Goal: Task Accomplishment & Management: Complete application form

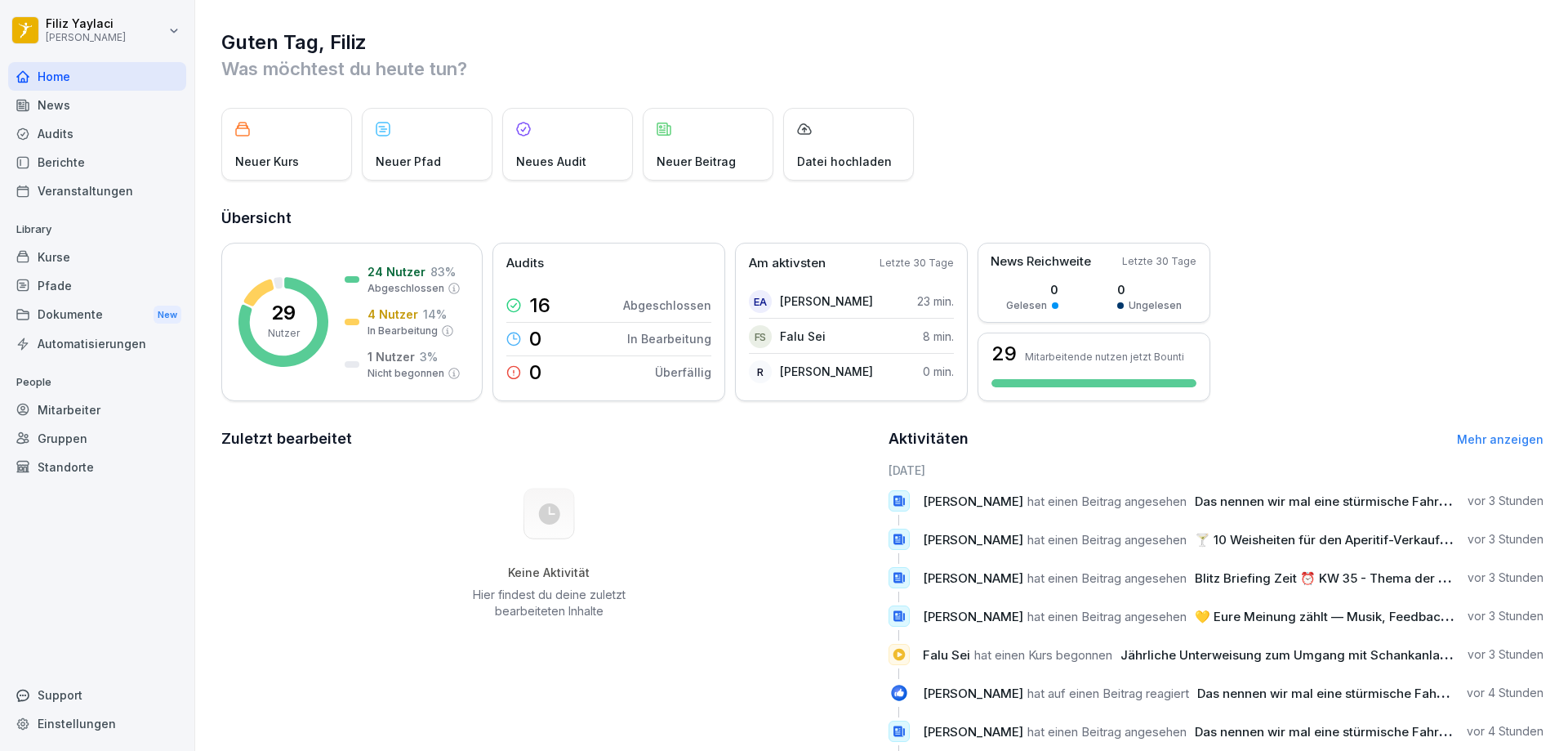
click at [111, 403] on div "Mitarbeiter" at bounding box center [97, 409] width 178 height 29
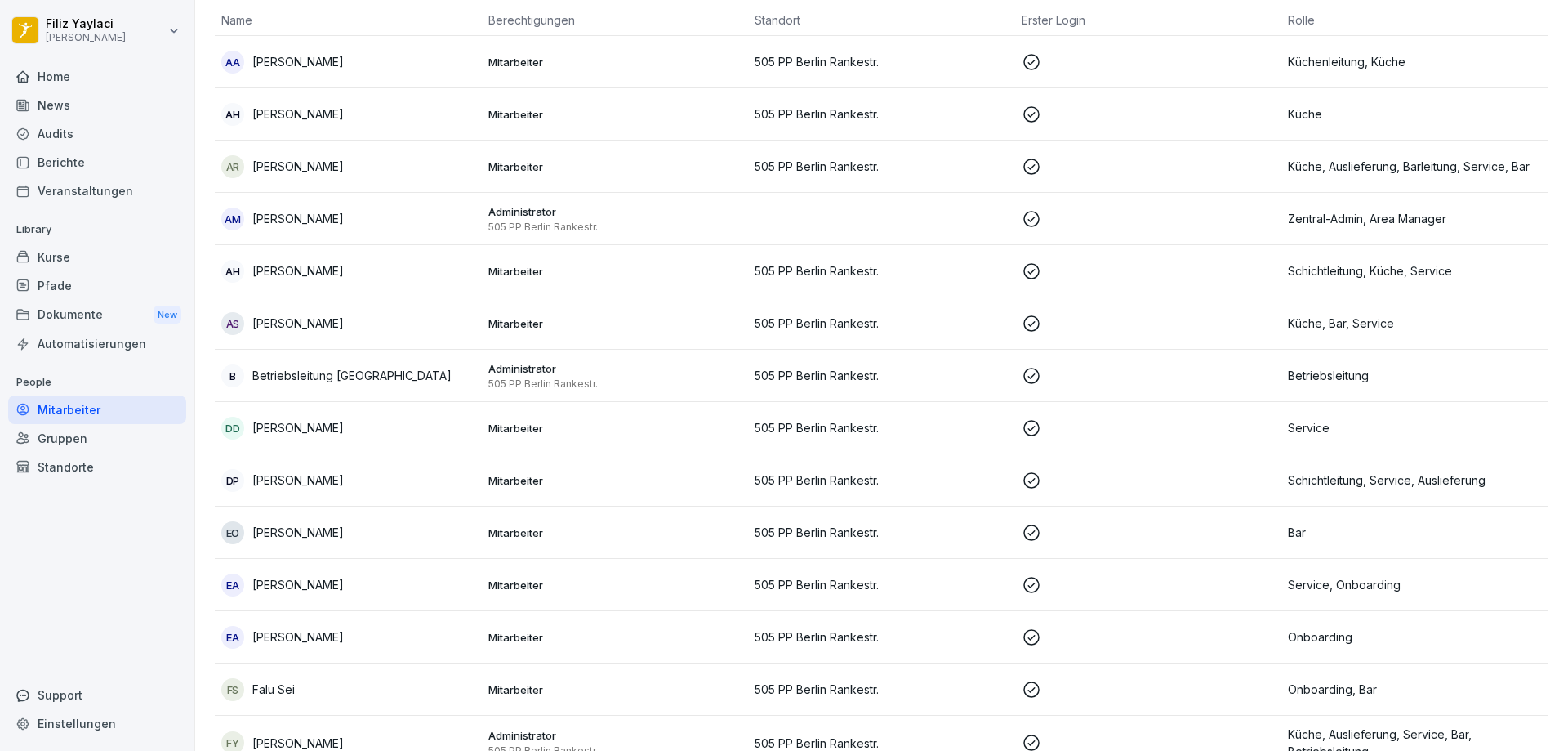
scroll to position [163, 0]
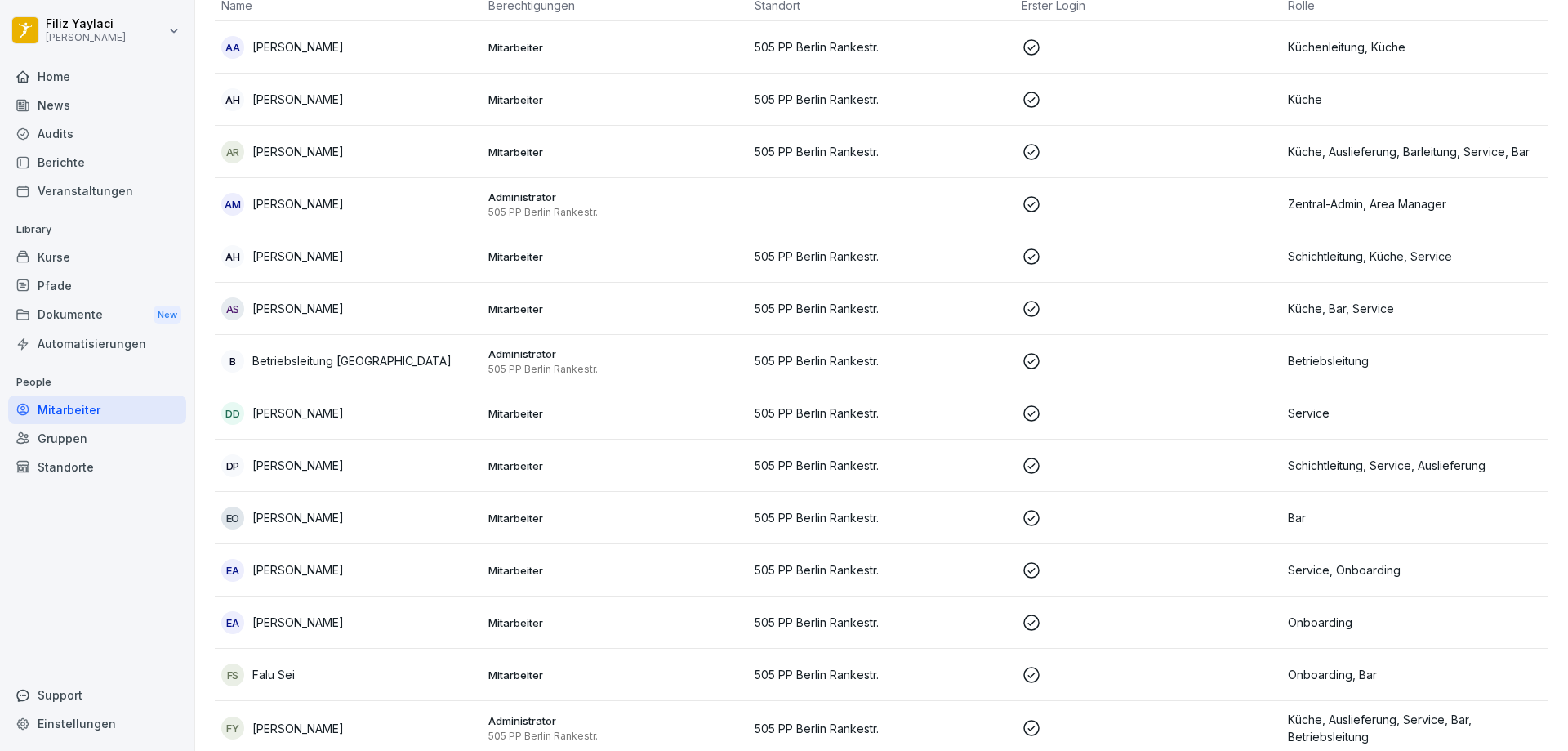
click at [513, 619] on p "Mitarbeiter" at bounding box center [615, 622] width 254 height 15
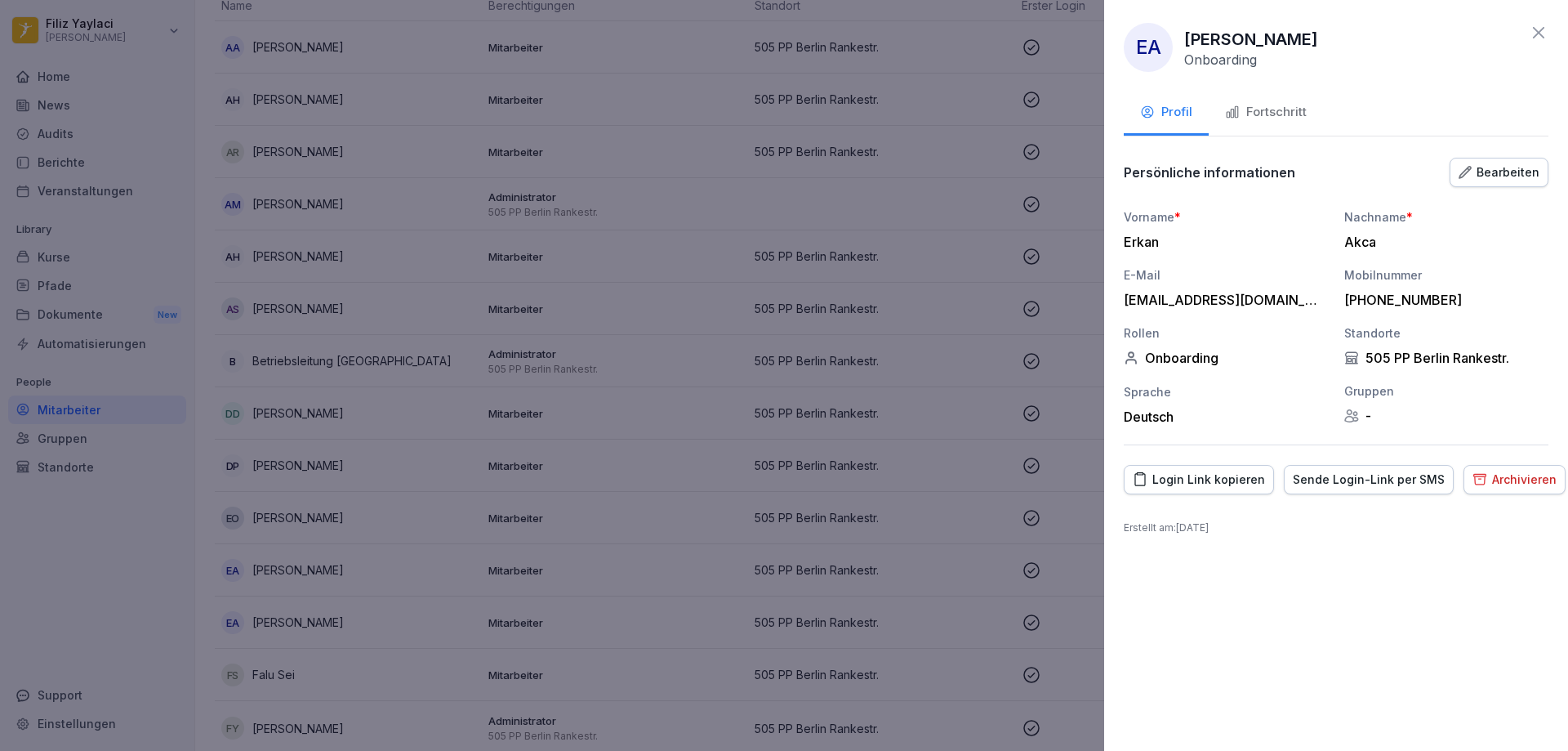
click at [1274, 112] on div "Fortschritt" at bounding box center [1266, 112] width 82 height 19
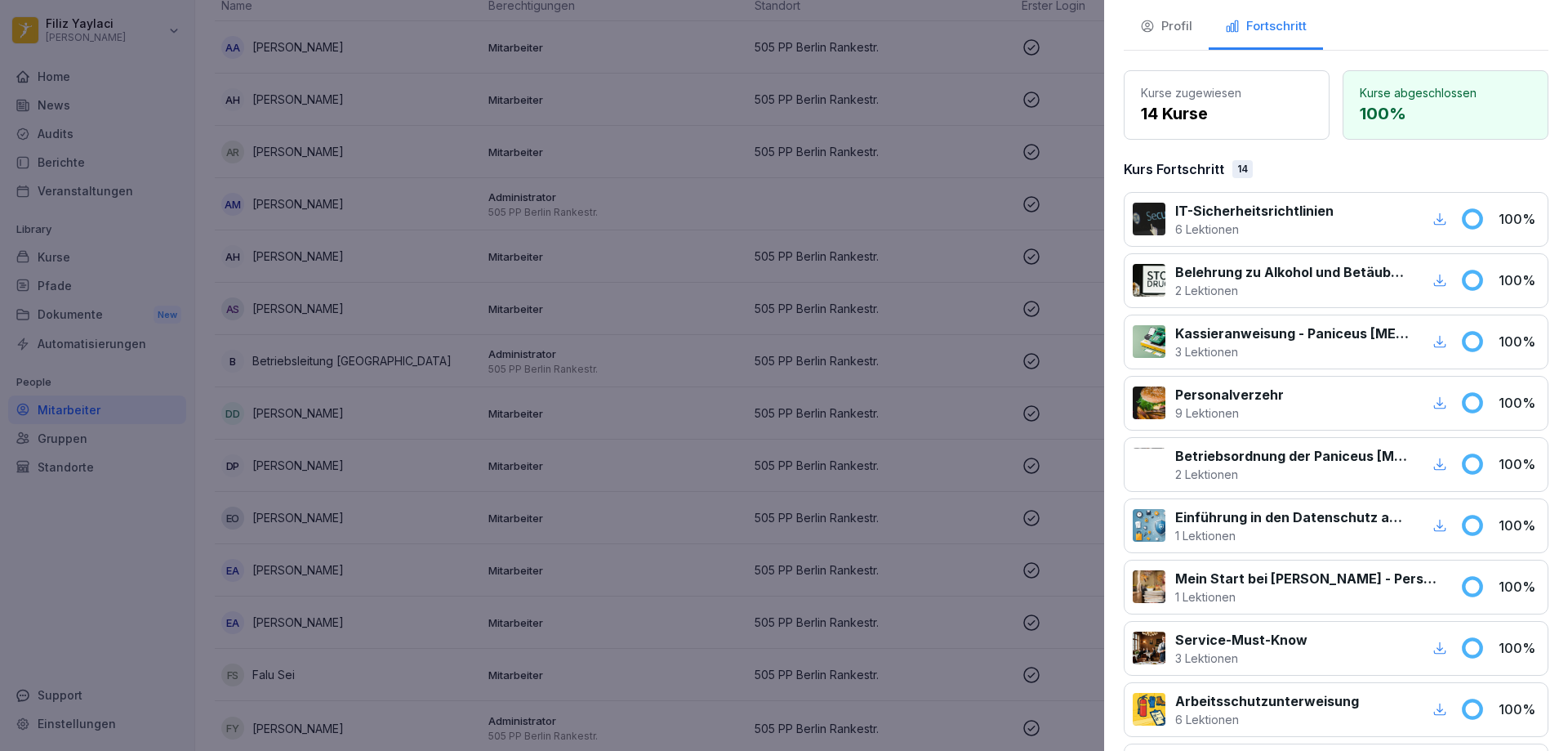
scroll to position [0, 0]
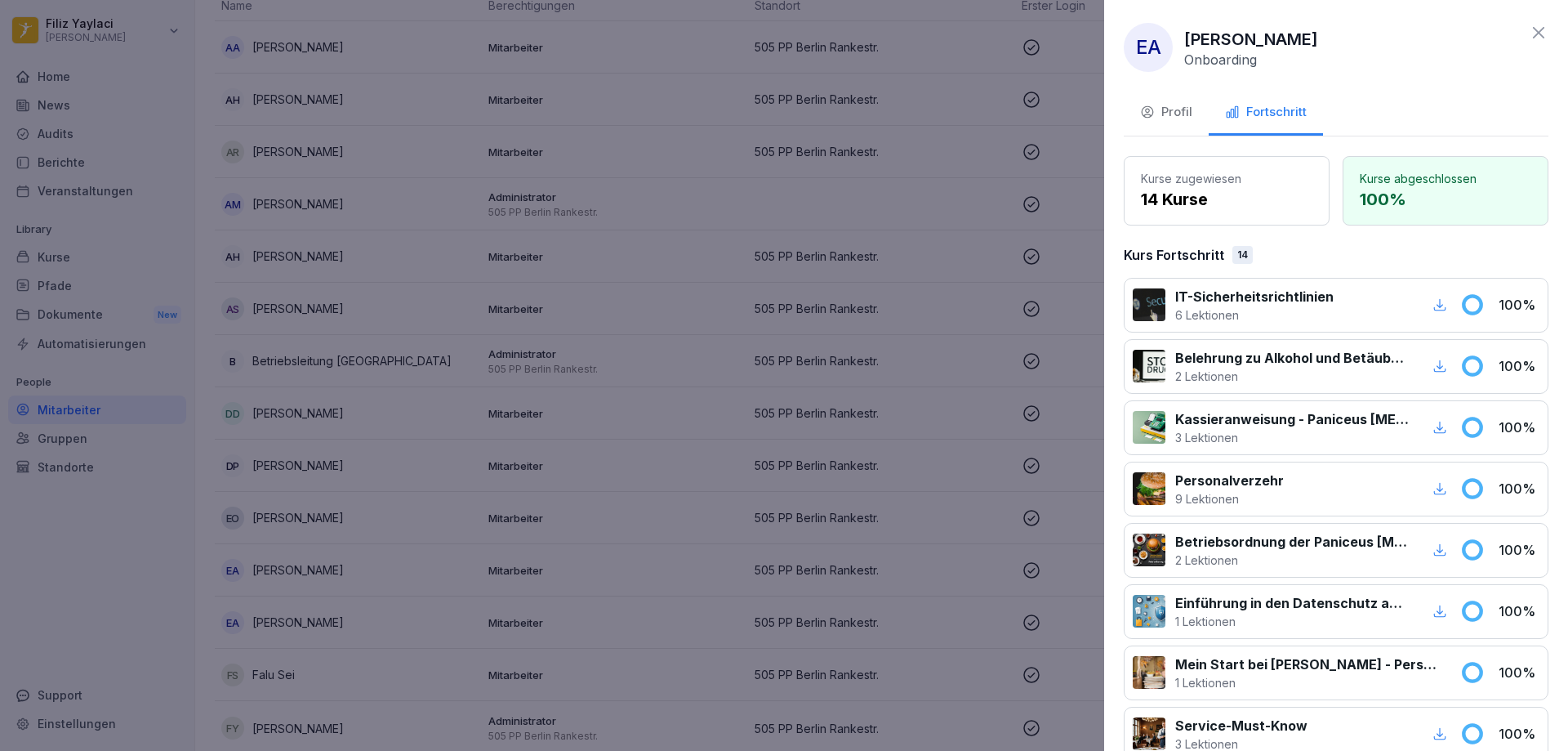
click at [964, 320] on div at bounding box center [784, 375] width 1568 height 751
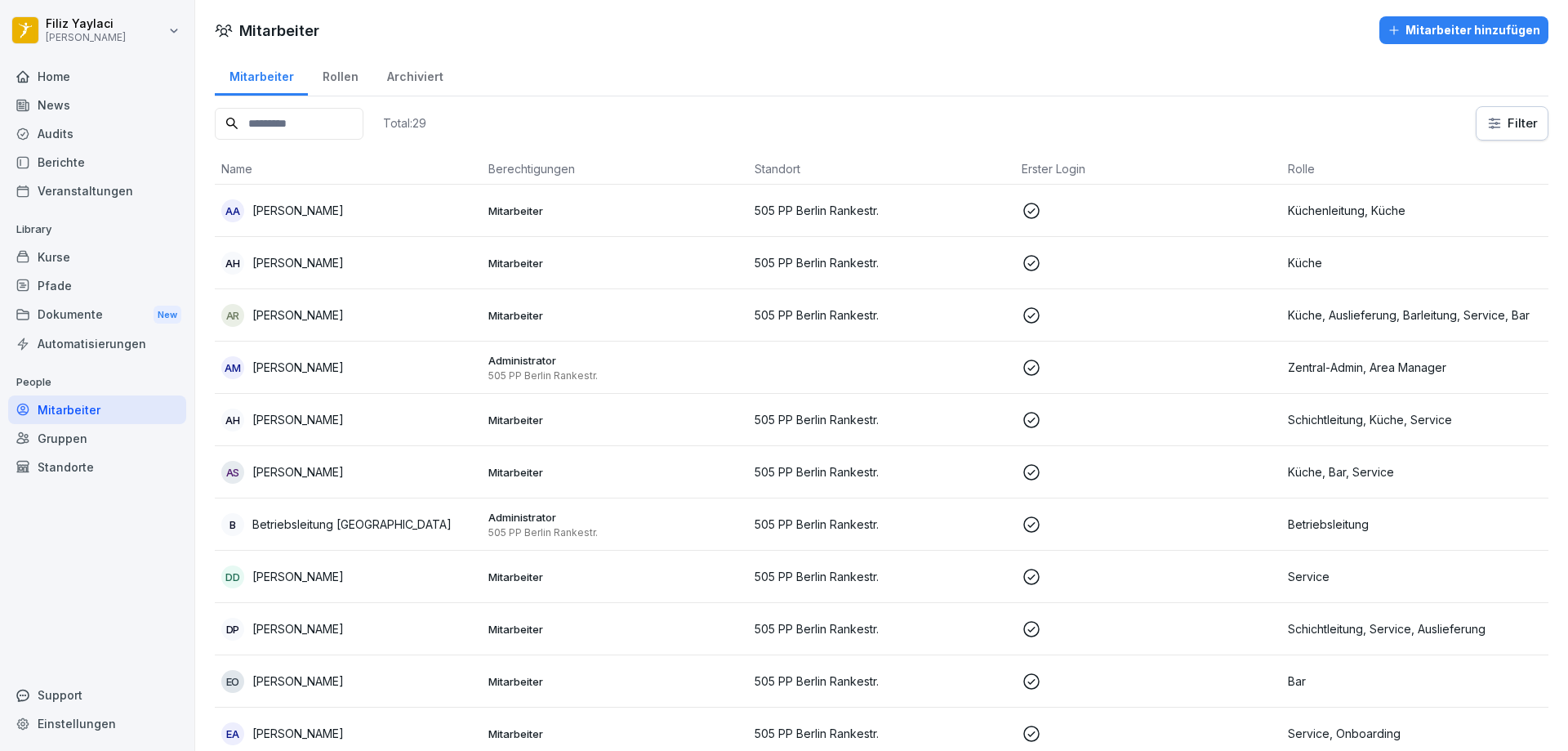
click at [1428, 31] on div "Mitarbeiter hinzufügen" at bounding box center [1464, 30] width 153 height 18
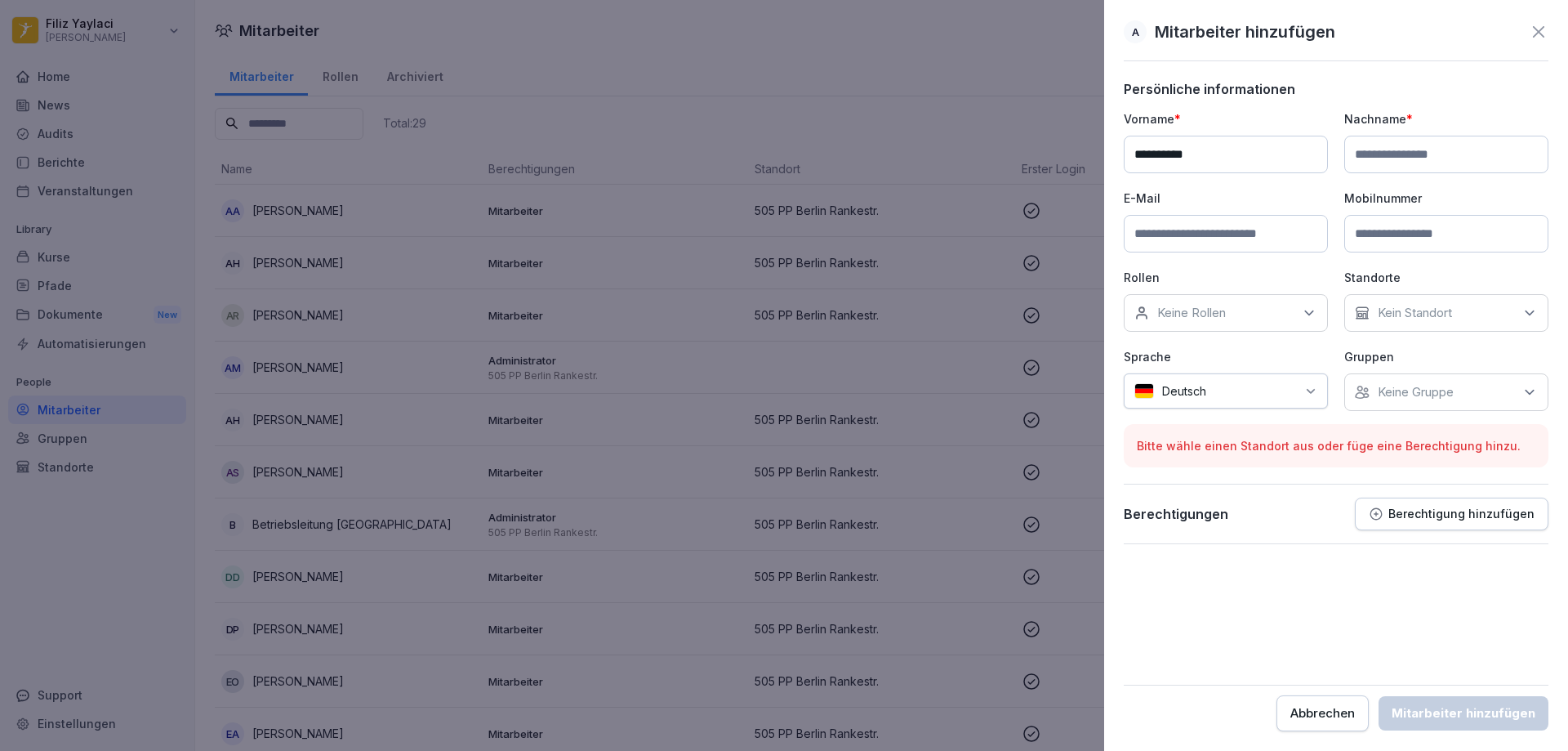
type input "**********"
click at [1411, 148] on input at bounding box center [1446, 155] width 204 height 38
type input "********"
click at [1227, 235] on input at bounding box center [1226, 233] width 204 height 38
type input "**********"
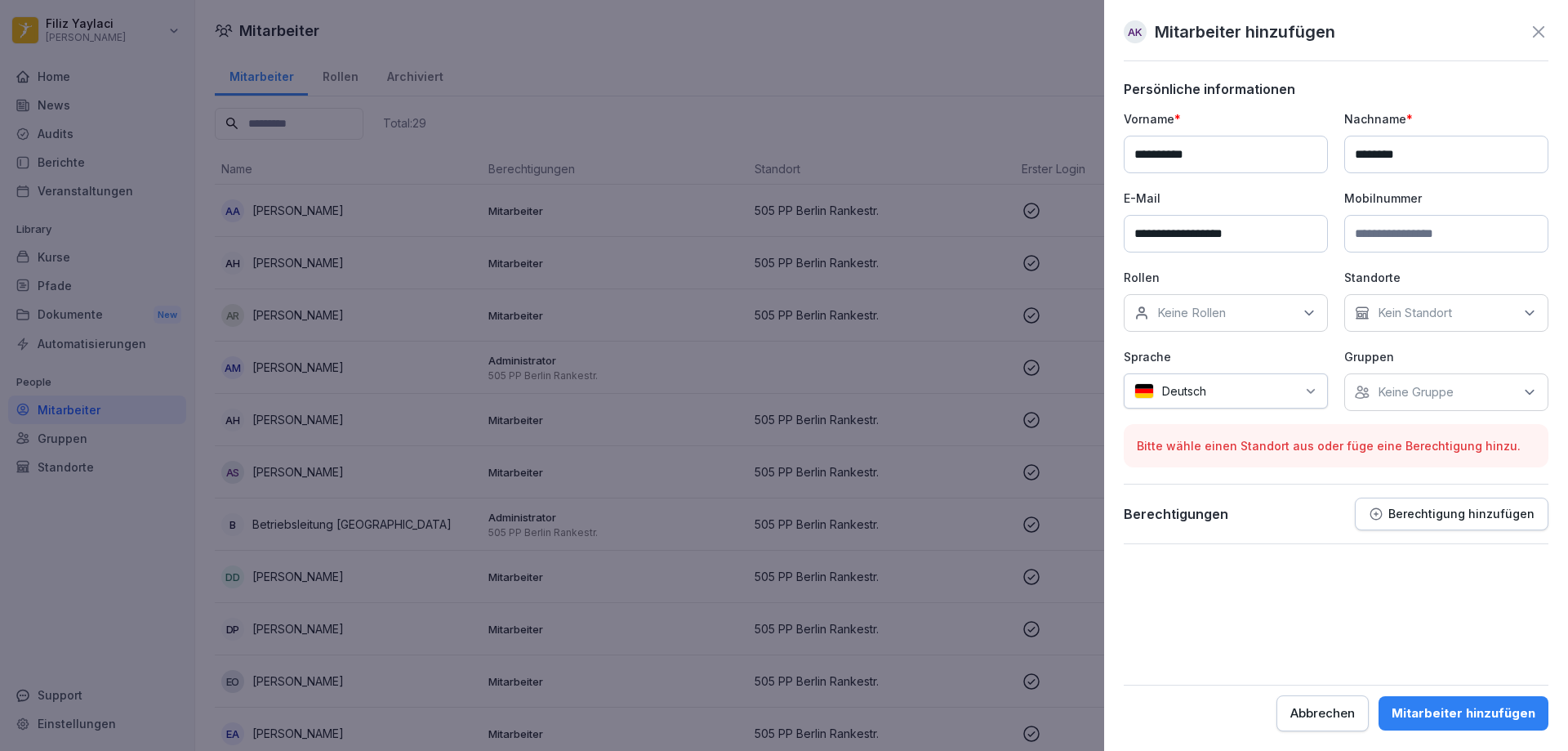
click at [1426, 227] on input at bounding box center [1446, 233] width 204 height 38
type input "**********"
click at [1282, 307] on div "Keine Rollen" at bounding box center [1226, 313] width 204 height 38
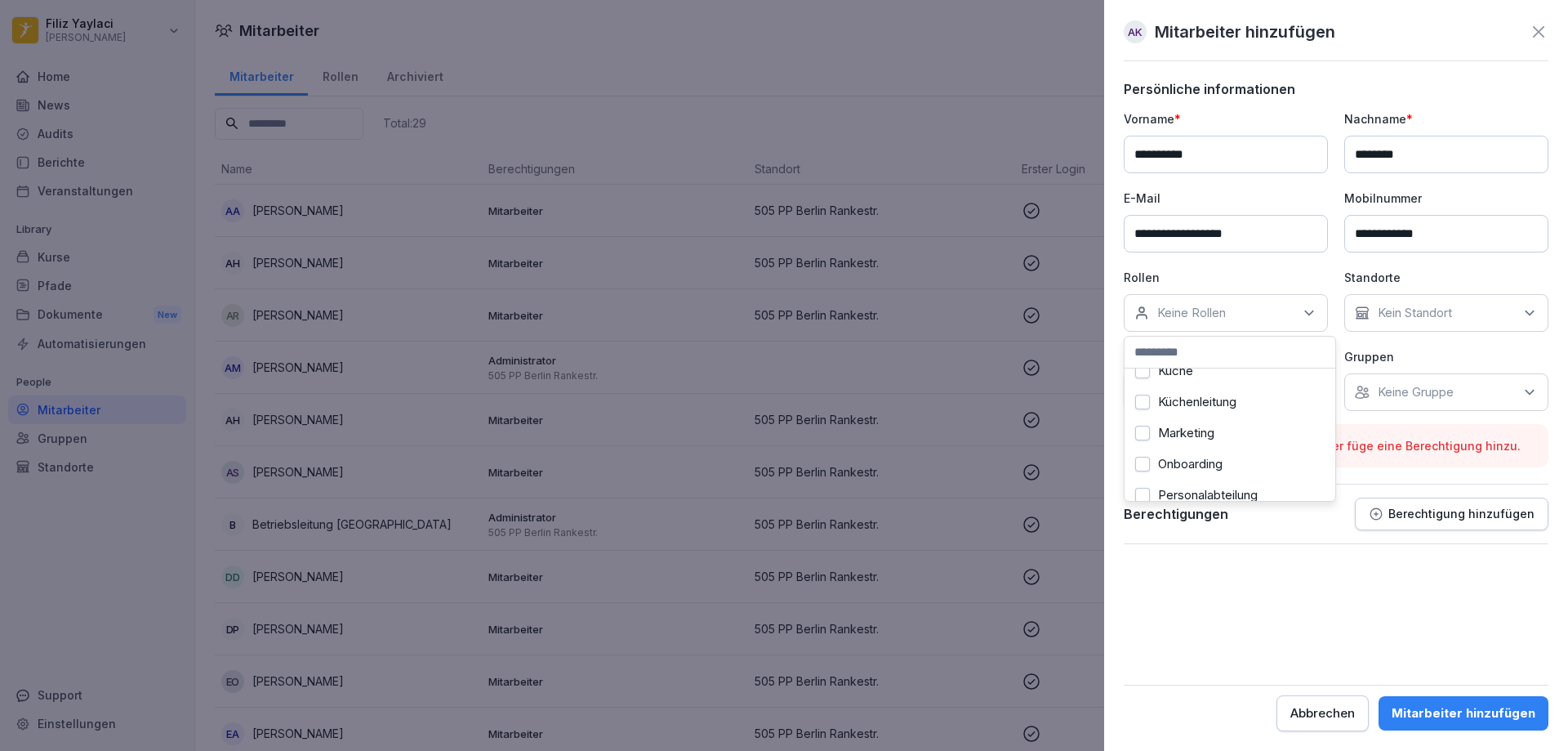
scroll to position [490, 0]
click at [1214, 455] on label "Onboarding" at bounding box center [1190, 457] width 65 height 15
click at [1145, 457] on button "Service" at bounding box center [1143, 458] width 15 height 15
click at [1431, 313] on p "Kein Standort" at bounding box center [1415, 313] width 75 height 16
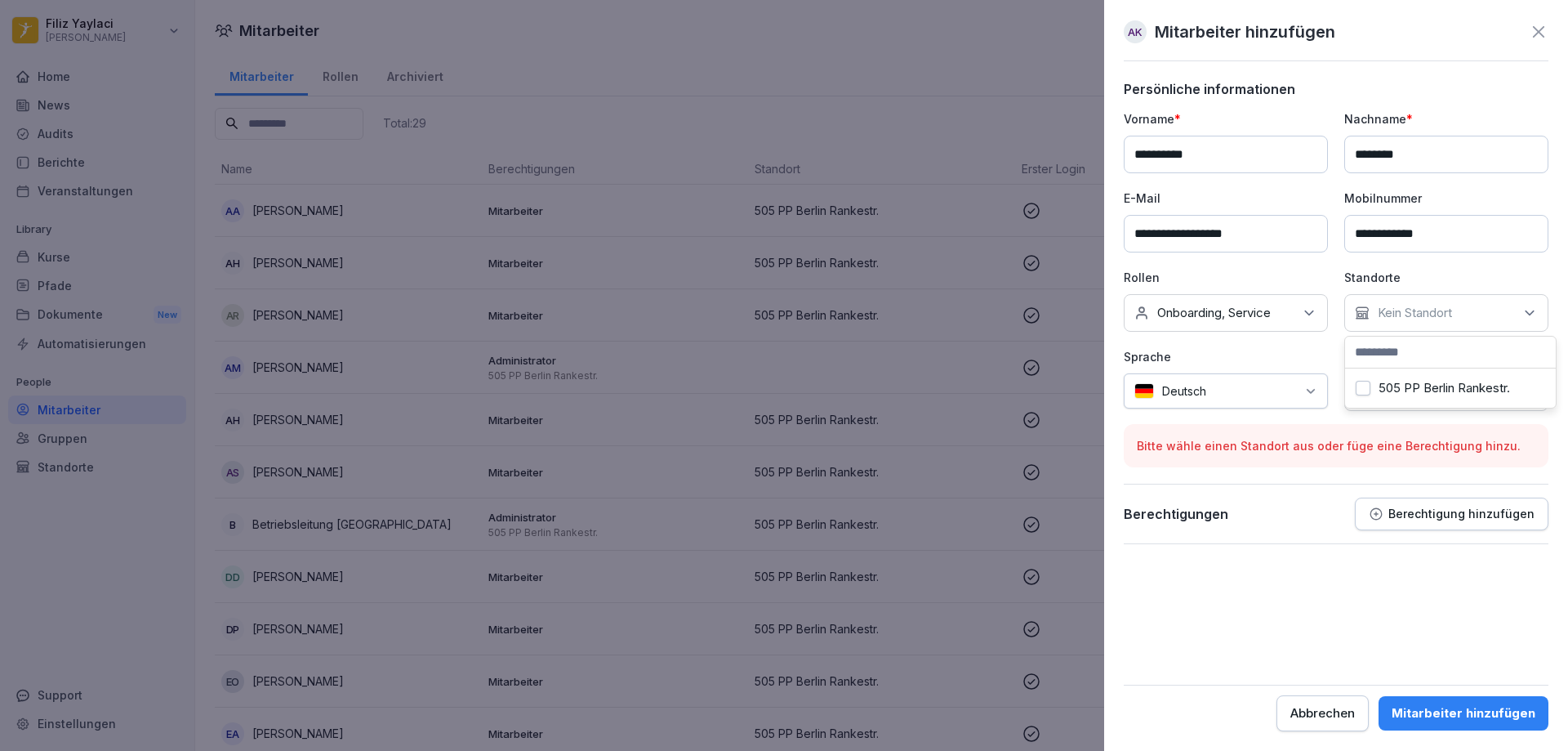
click at [1439, 391] on label "505 PP Berlin Rankestr." at bounding box center [1444, 388] width 132 height 15
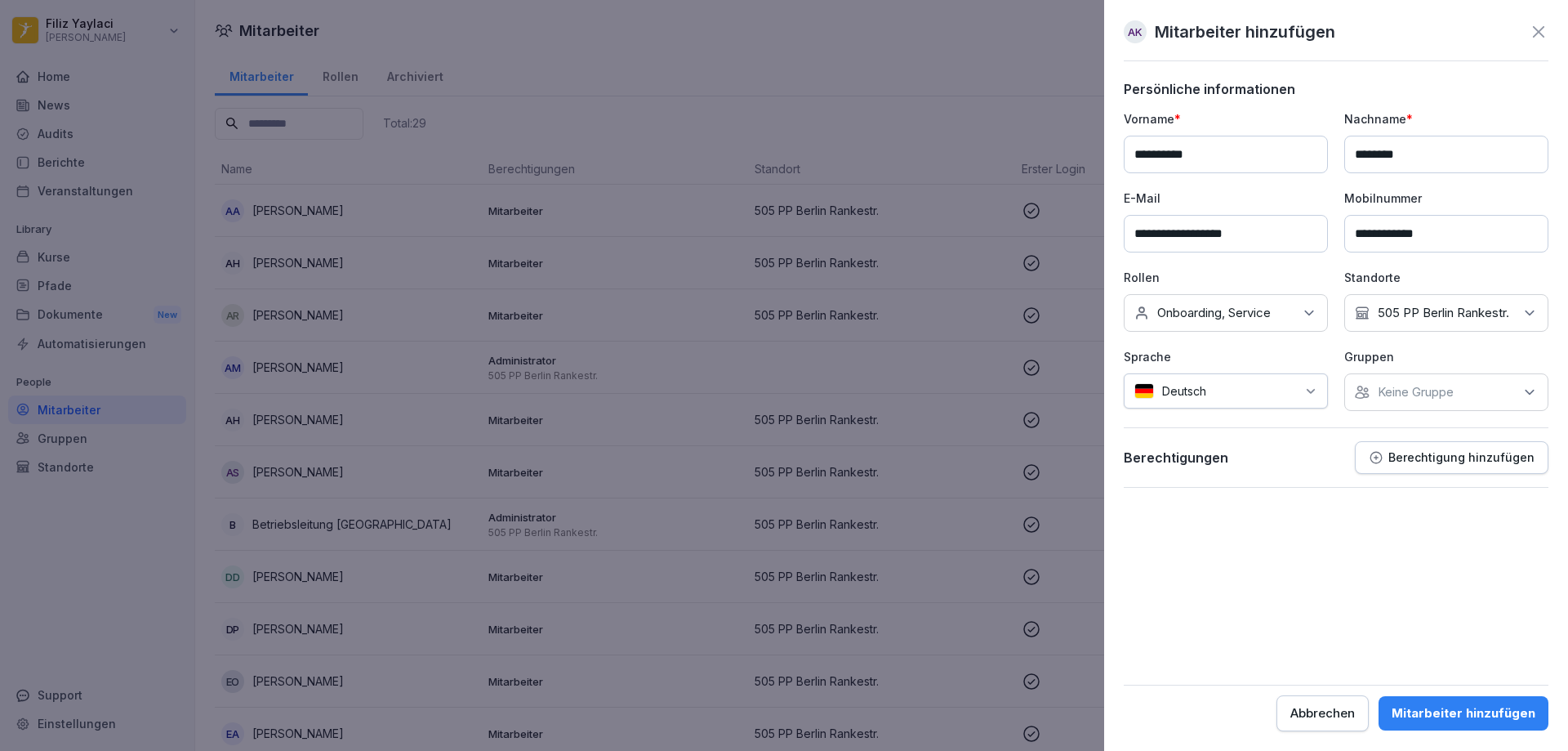
click at [1407, 556] on form "**********" at bounding box center [1336, 406] width 425 height 650
click at [1448, 708] on div "Mitarbeiter hinzufügen" at bounding box center [1464, 713] width 144 height 18
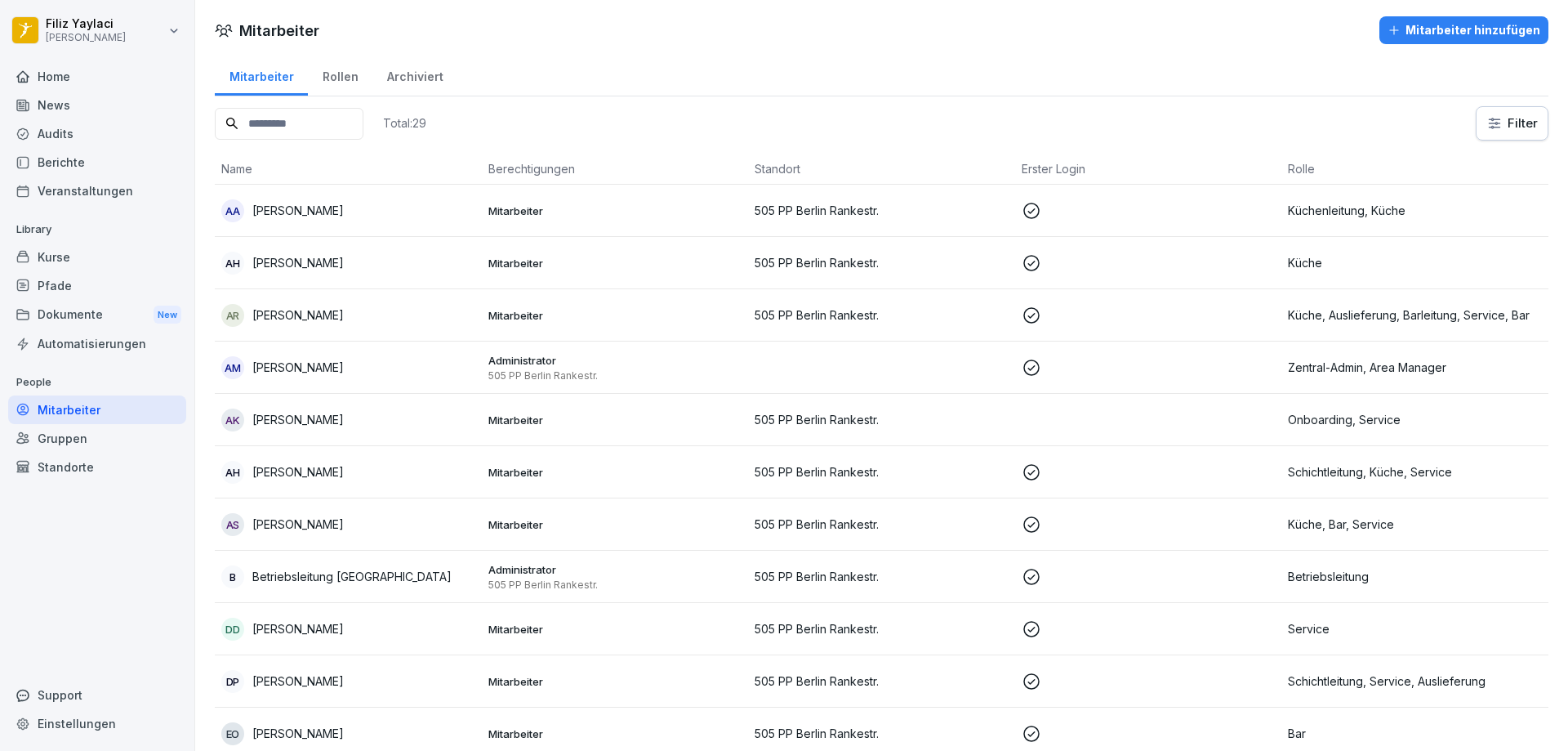
click at [1104, 589] on td at bounding box center [1149, 577] width 267 height 52
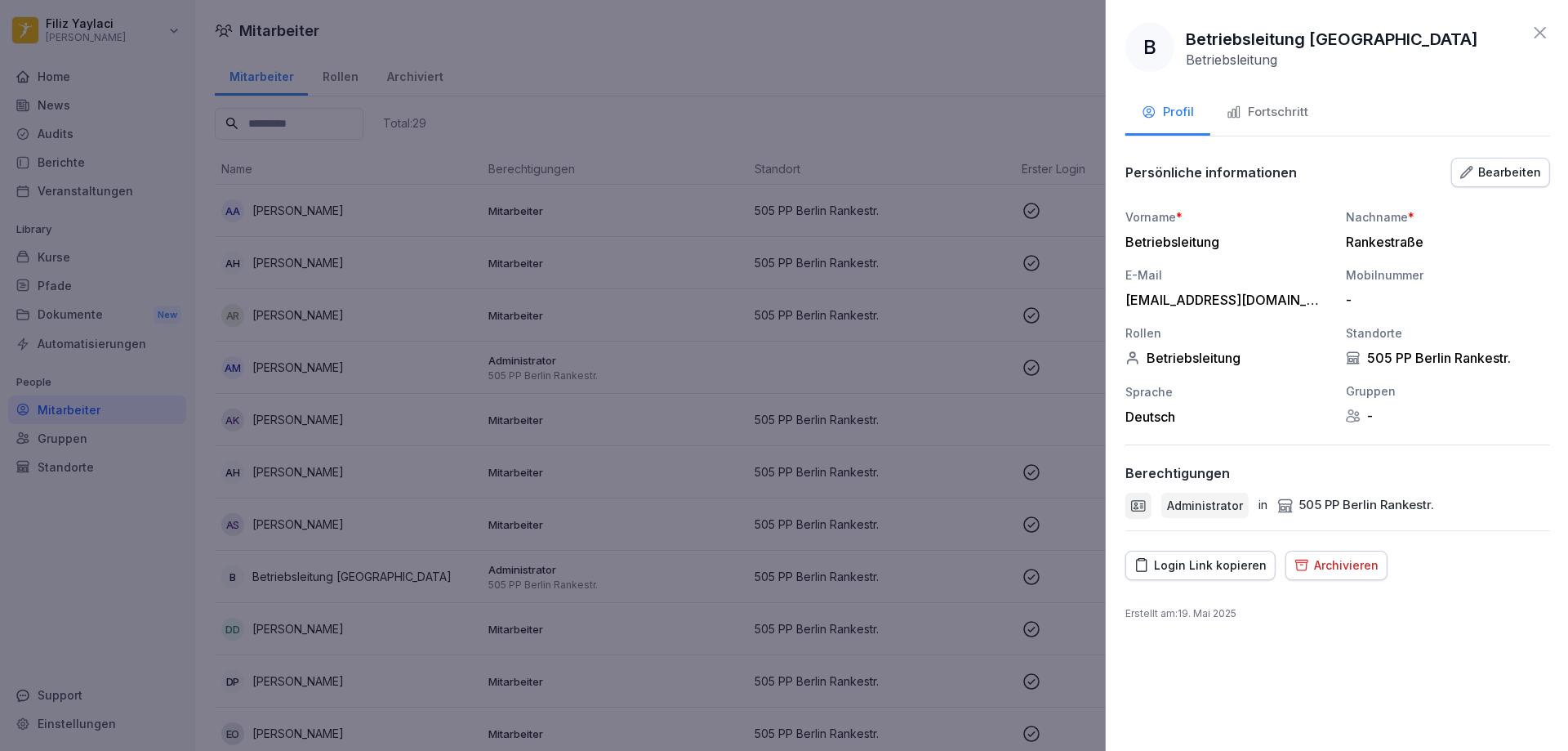
click at [1078, 609] on div at bounding box center [784, 375] width 1568 height 751
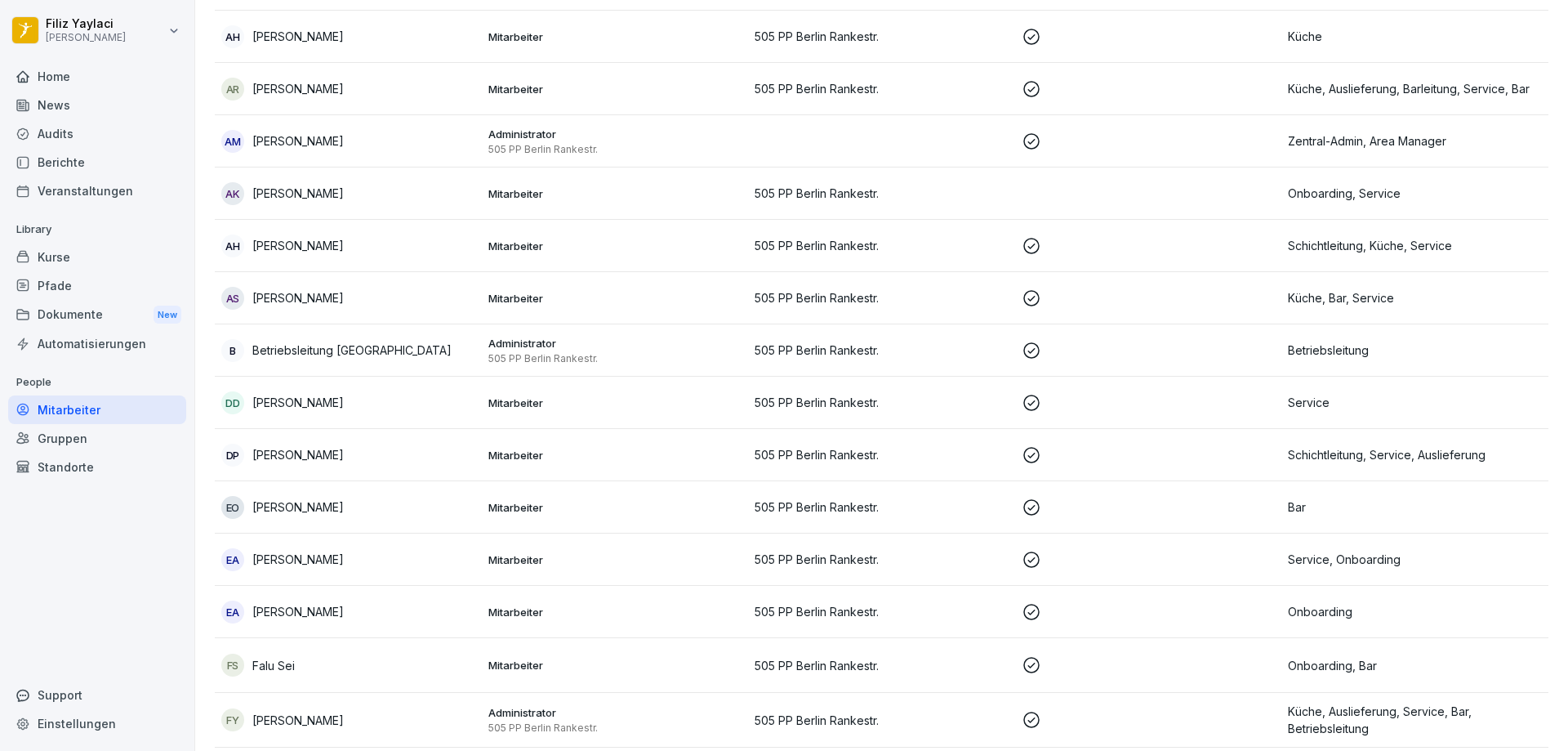
scroll to position [245, 0]
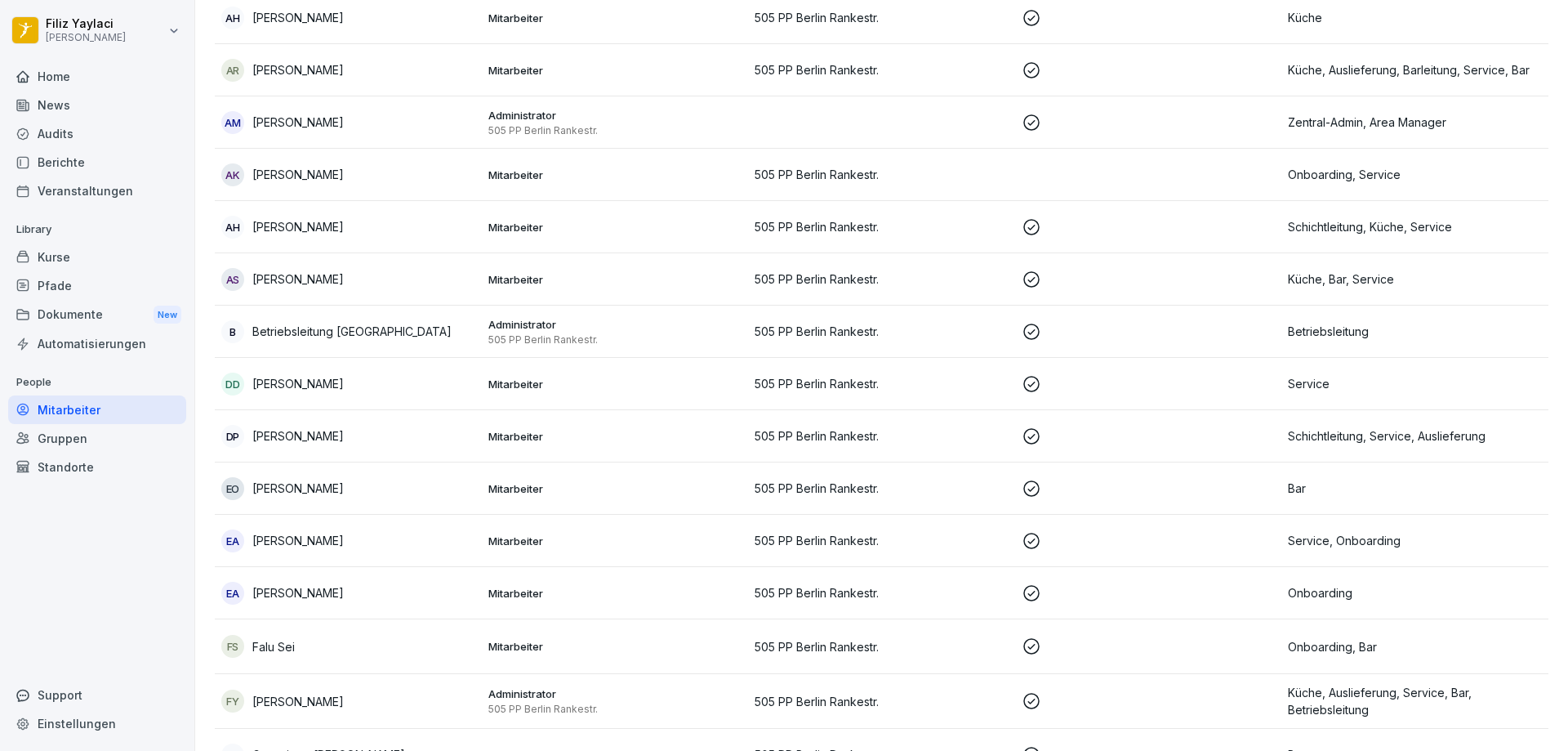
click at [662, 171] on p "Mitarbeiter" at bounding box center [615, 174] width 254 height 15
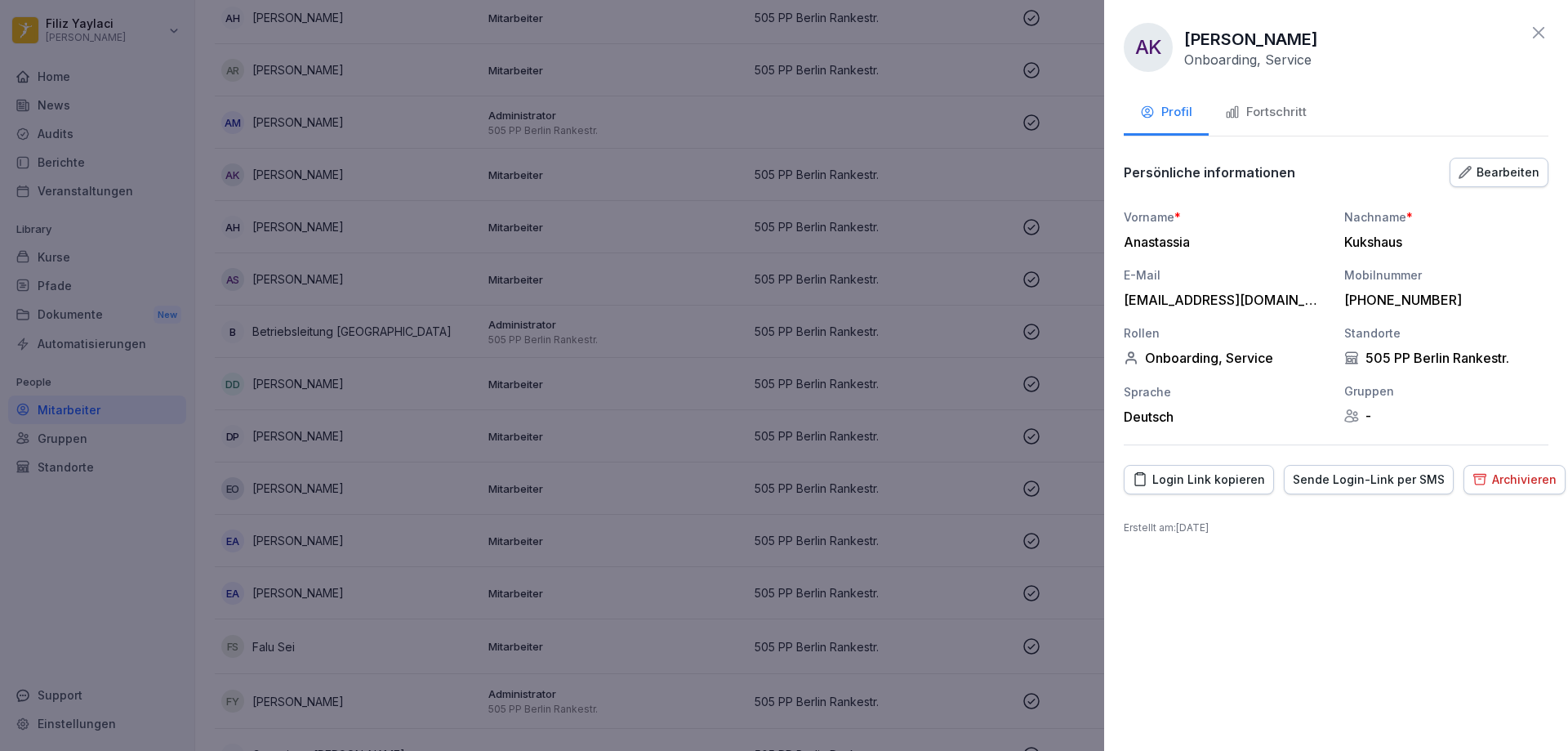
click at [1283, 105] on div "Fortschritt" at bounding box center [1266, 112] width 82 height 19
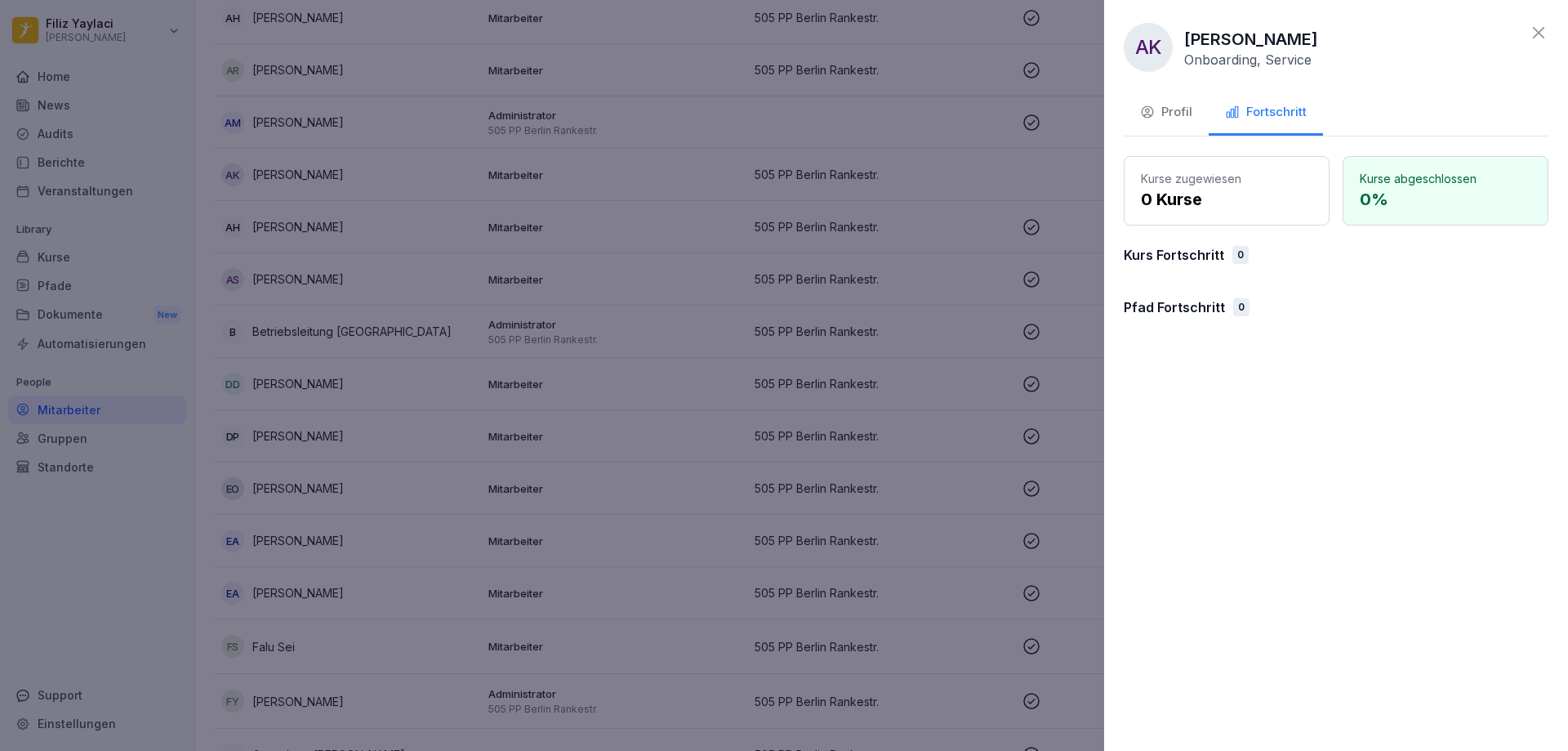
click at [1180, 109] on div "Profil" at bounding box center [1166, 112] width 52 height 19
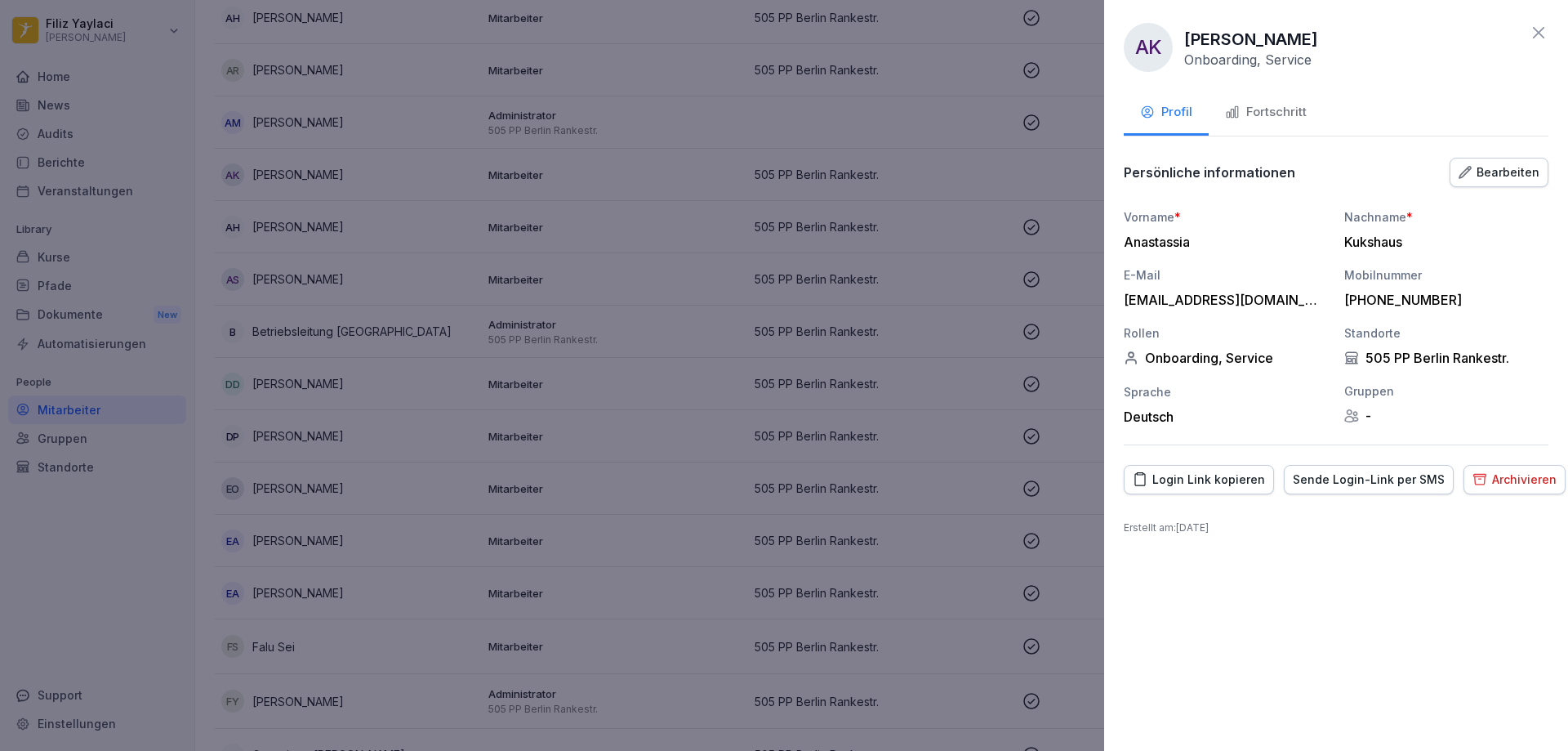
click at [1085, 515] on div at bounding box center [784, 375] width 1568 height 751
